Goal: Find specific page/section: Find specific page/section

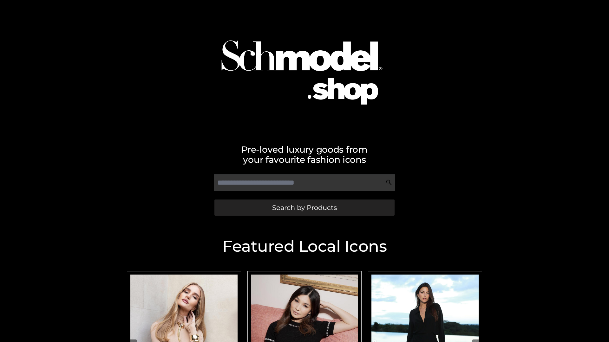
click at [304, 208] on span "Search by Products" at bounding box center [304, 207] width 65 height 7
